Goal: Transaction & Acquisition: Purchase product/service

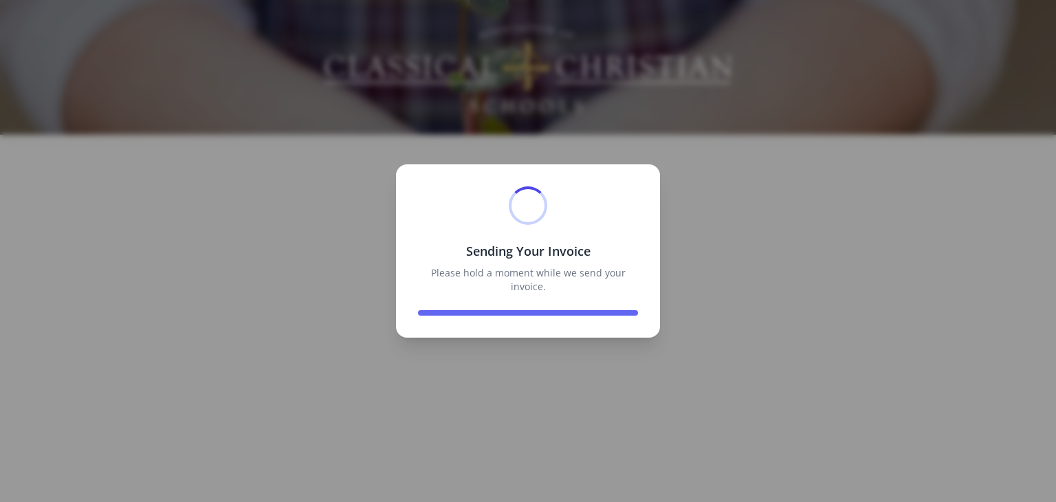
click at [725, 317] on div at bounding box center [528, 251] width 1056 height 502
